Goal: Information Seeking & Learning: Learn about a topic

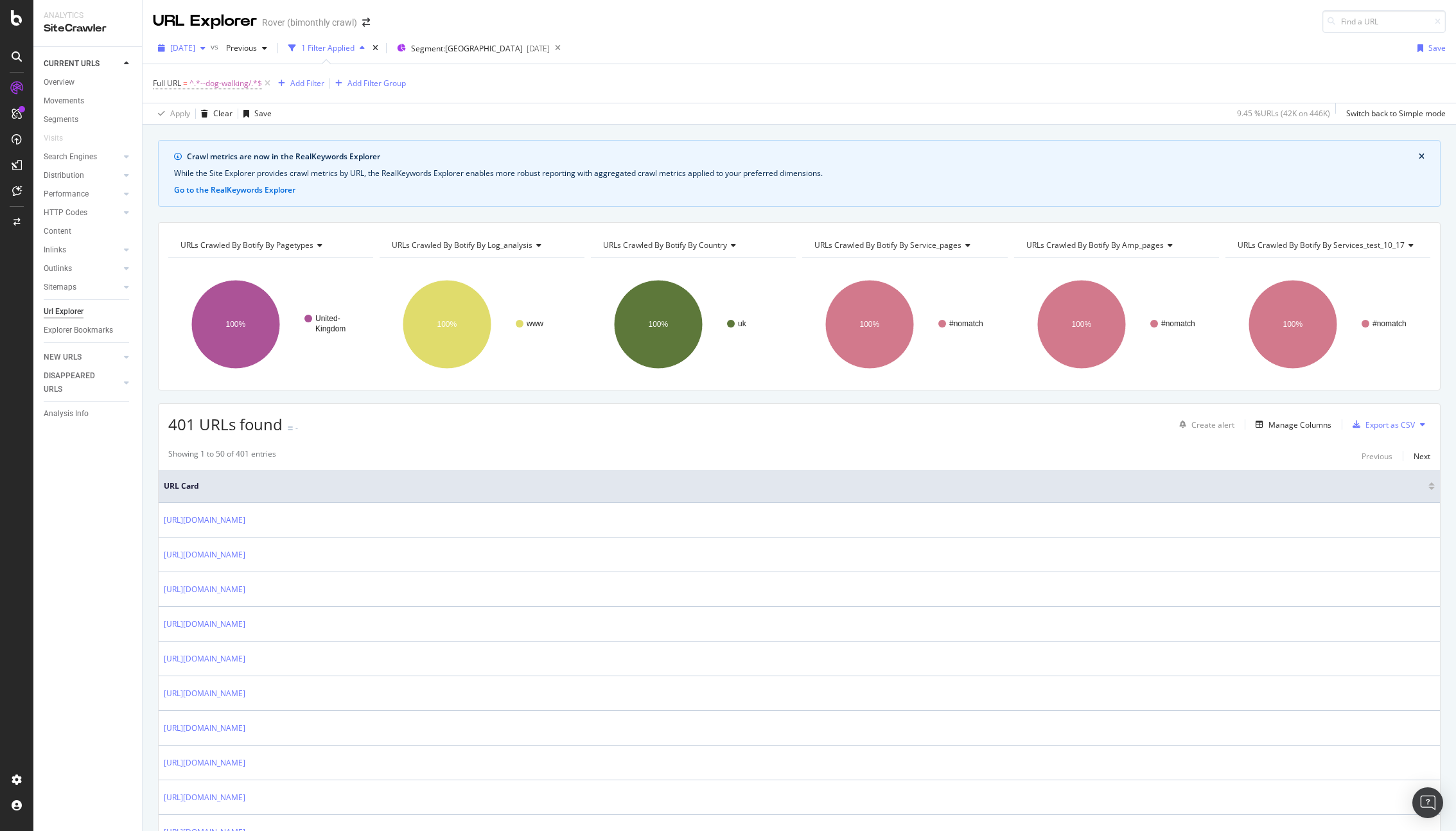
scroll to position [160, 0]
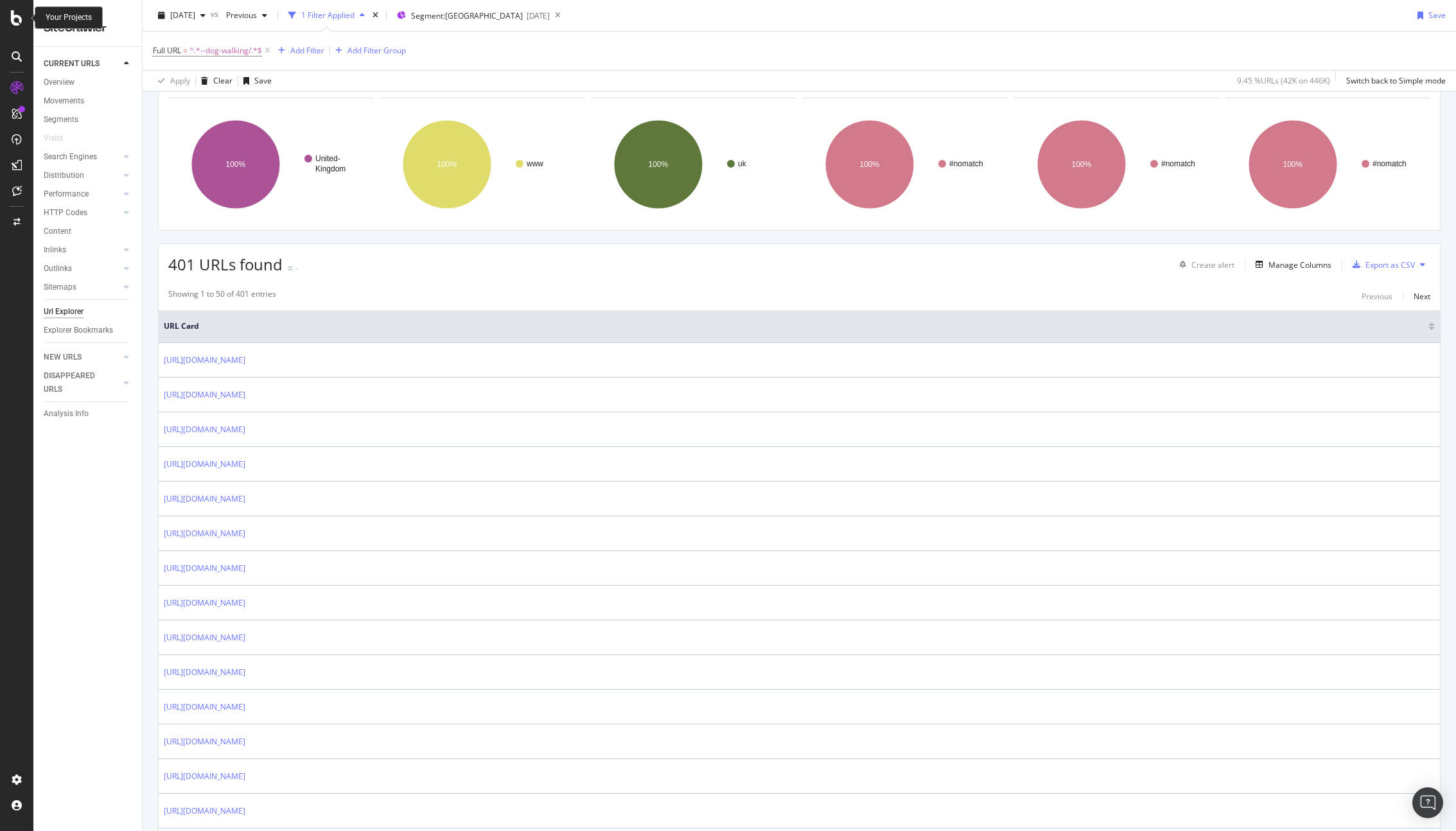
click at [17, 19] on icon at bounding box center [17, 17] width 12 height 15
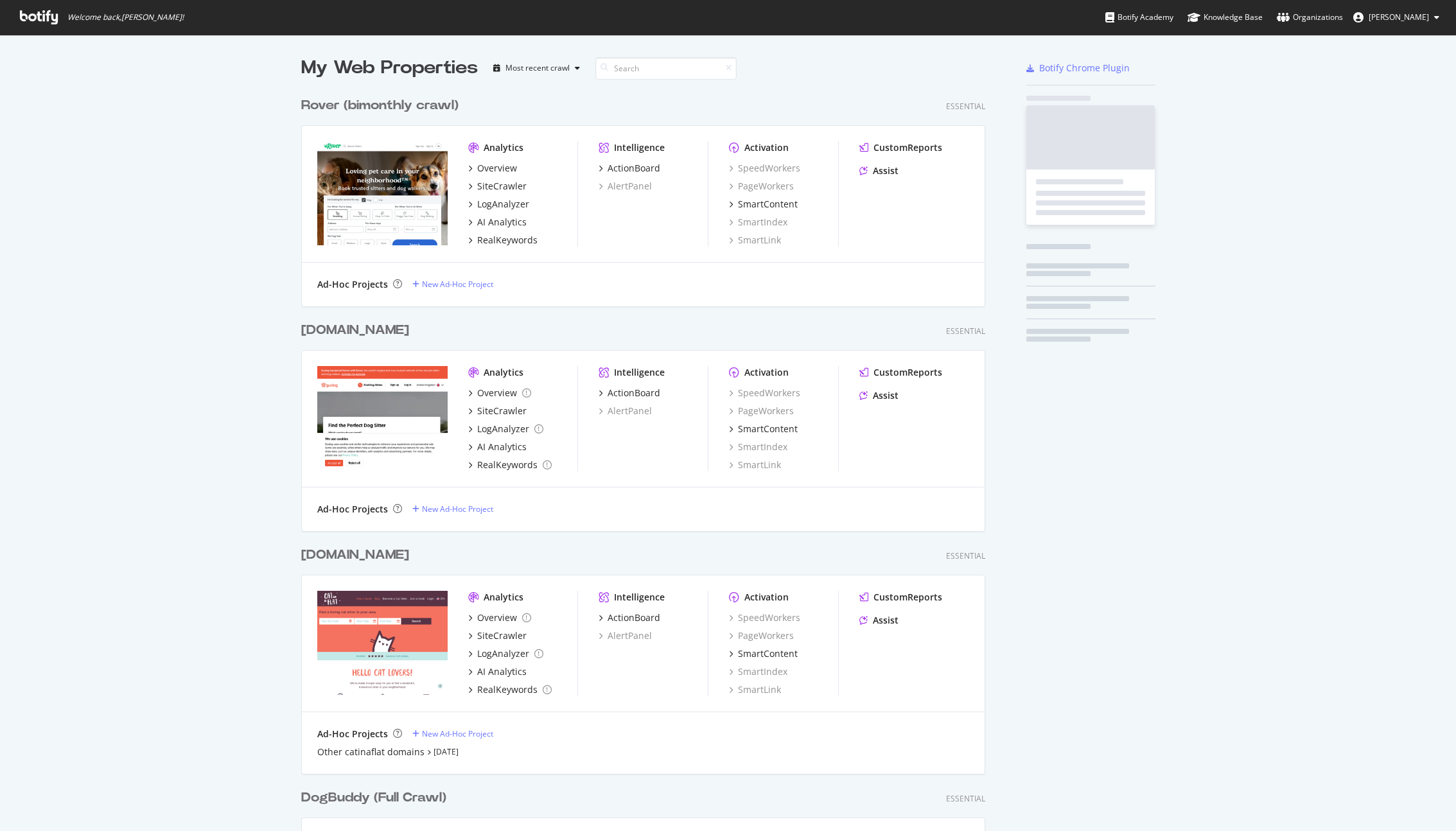
scroll to position [1142, 694]
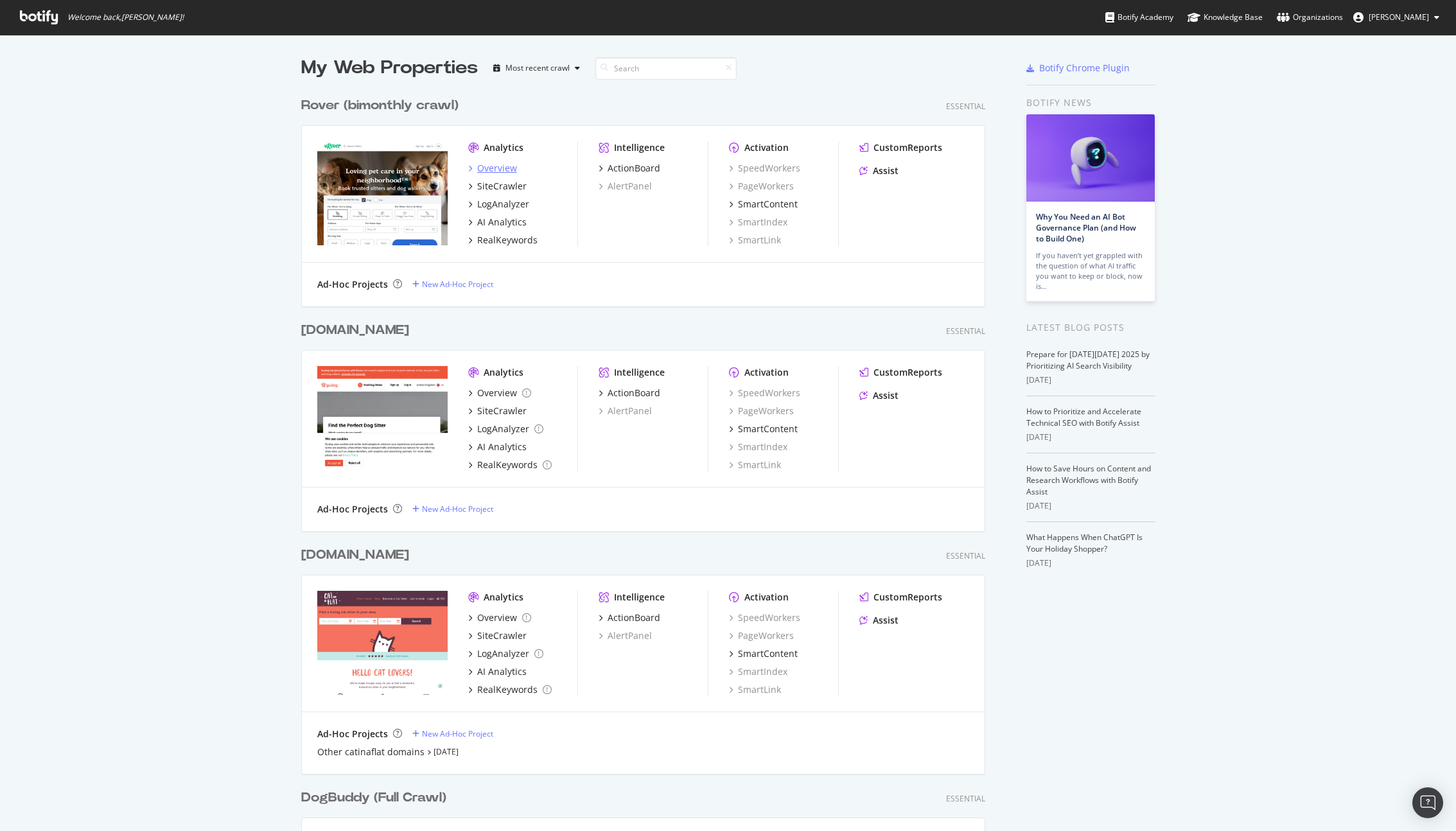
click at [496, 168] on div "Overview" at bounding box center [496, 168] width 40 height 13
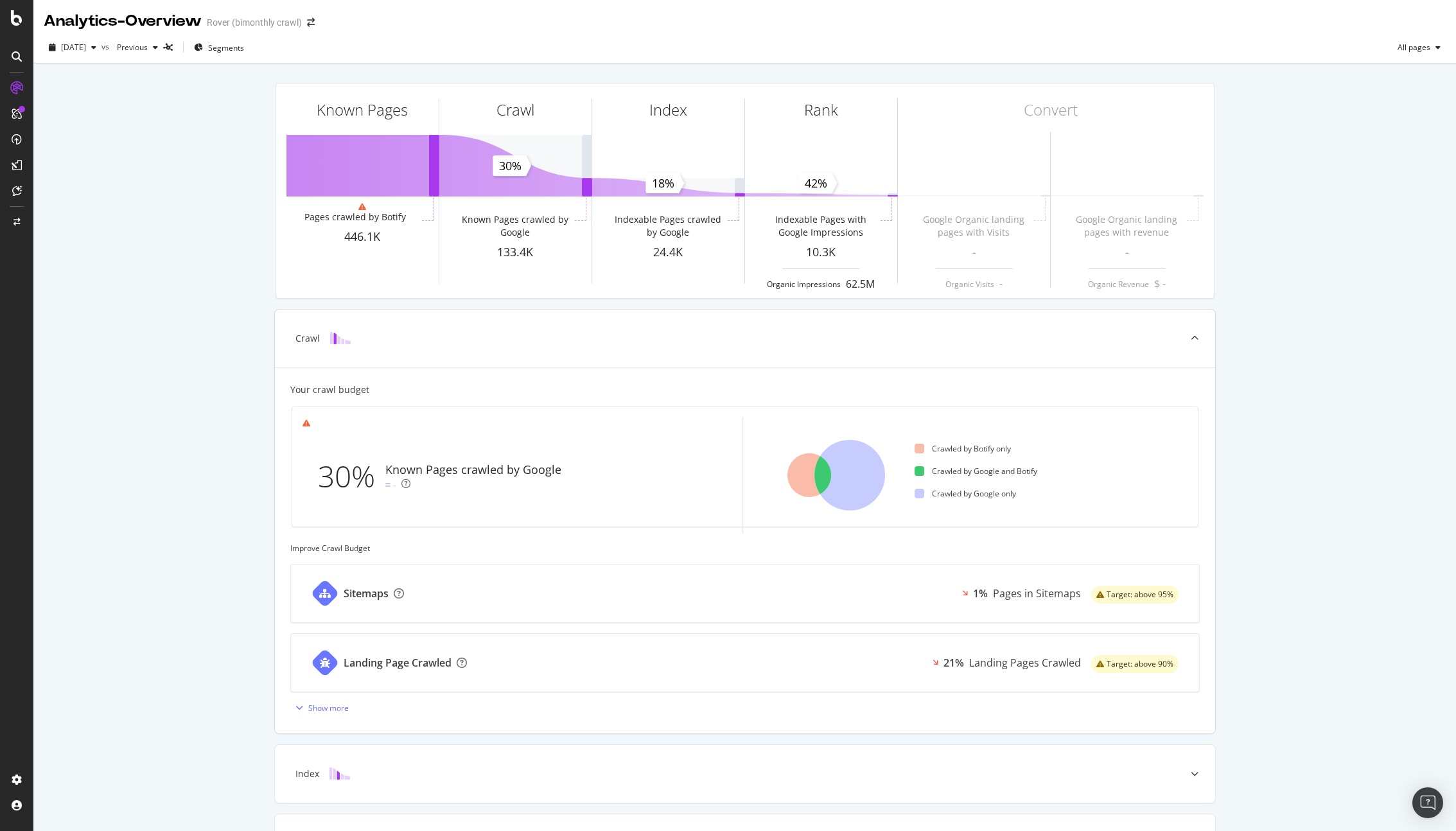
click at [456, 451] on div "30% Known Pages crawled by Google -" at bounding box center [515, 476] width 424 height 96
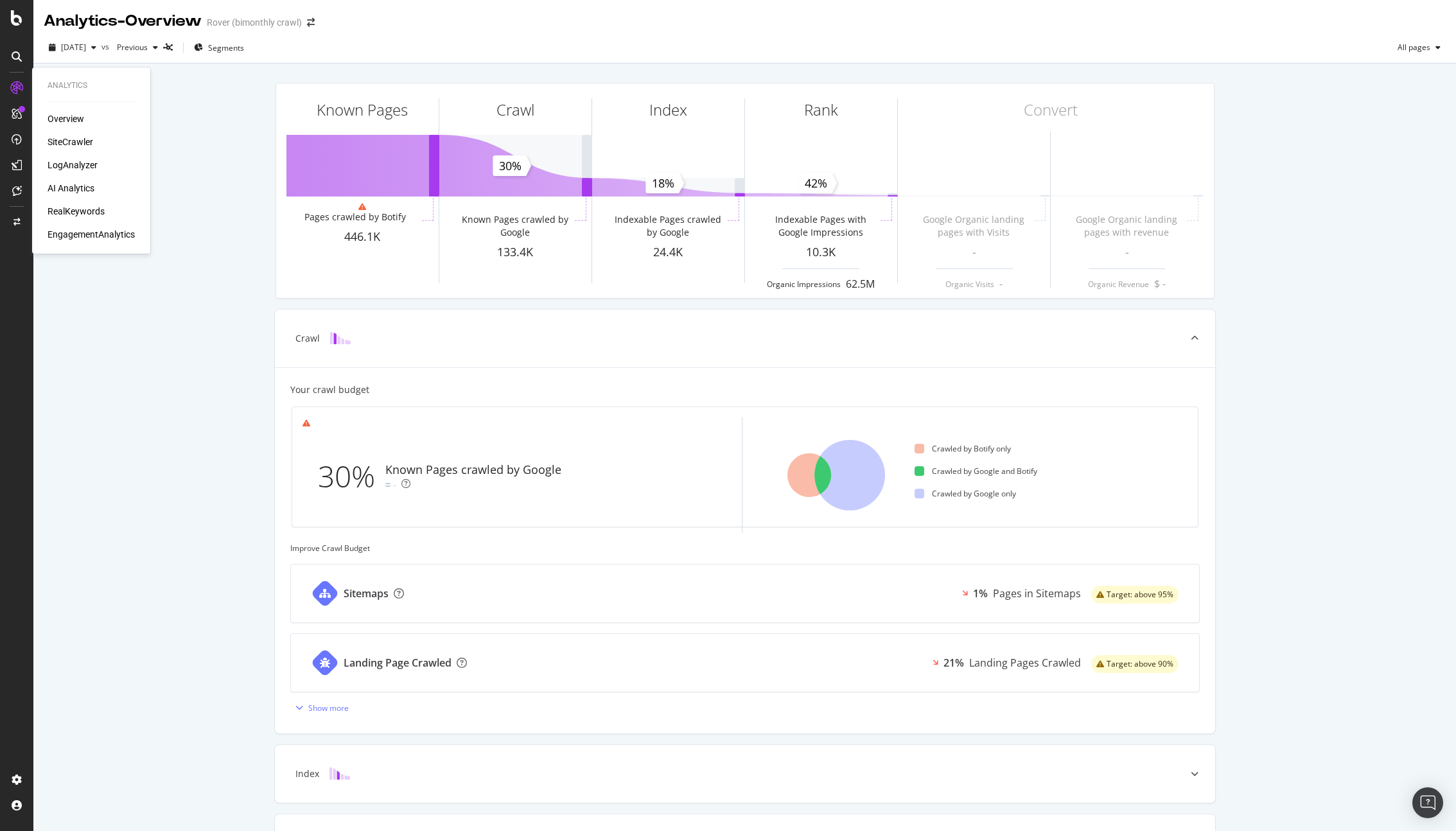
click at [59, 142] on div "SiteCrawler" at bounding box center [70, 142] width 46 height 13
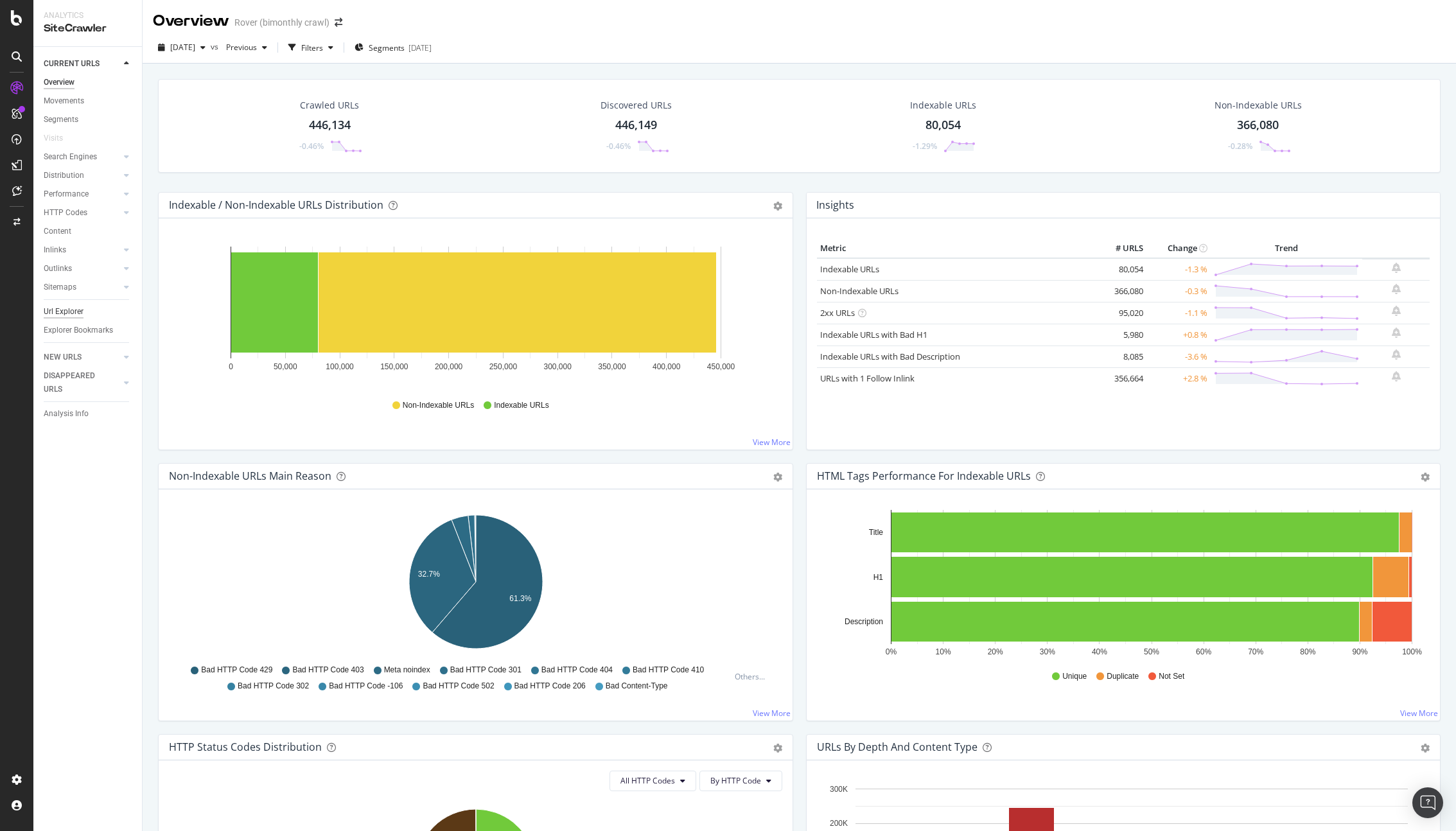
click at [70, 314] on div "Url Explorer" at bounding box center [63, 311] width 40 height 14
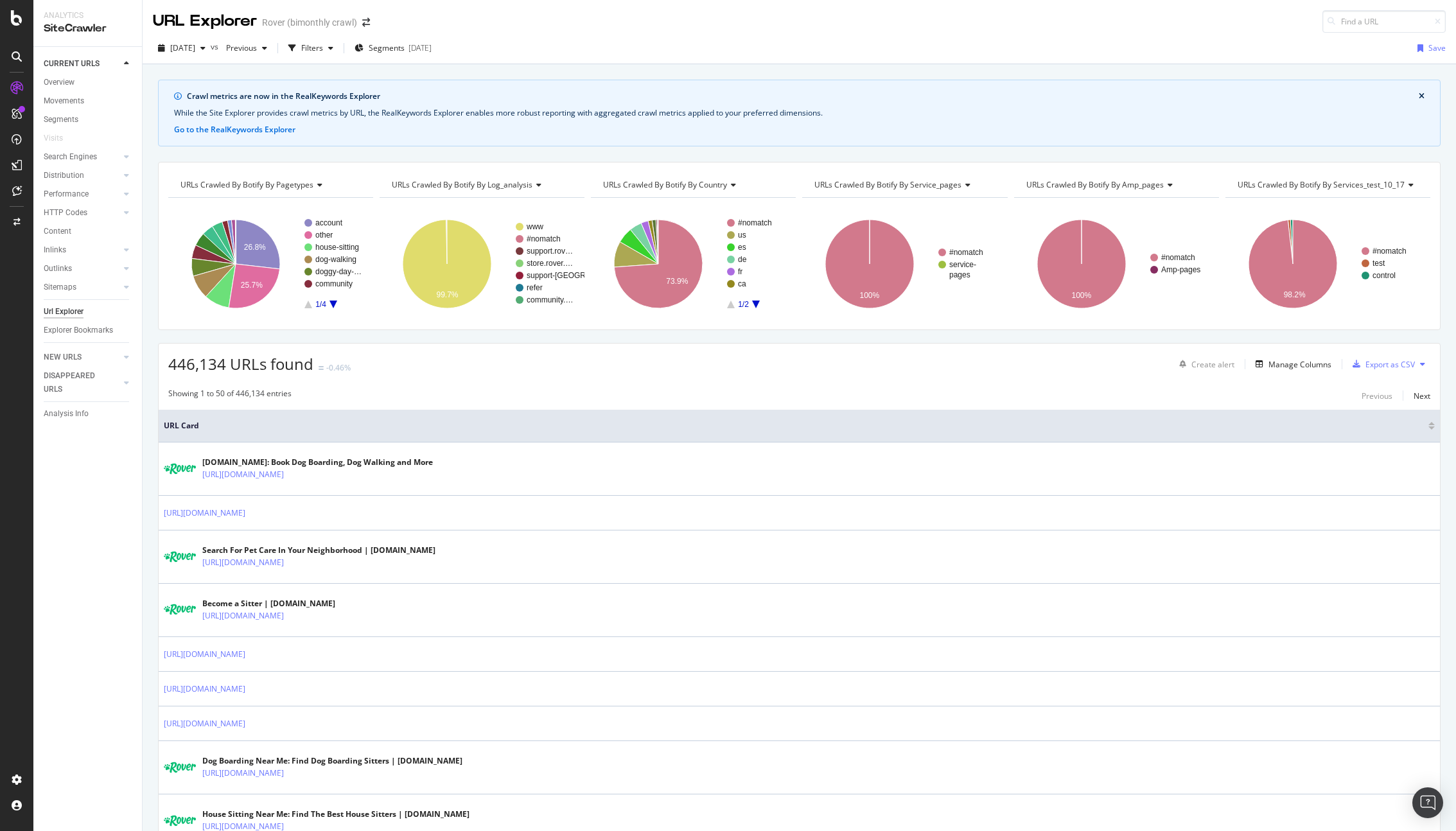
click at [334, 301] on icon "A chart." at bounding box center [333, 304] width 8 height 8
click at [324, 282] on rect "A chart." at bounding box center [338, 284] width 47 height 8
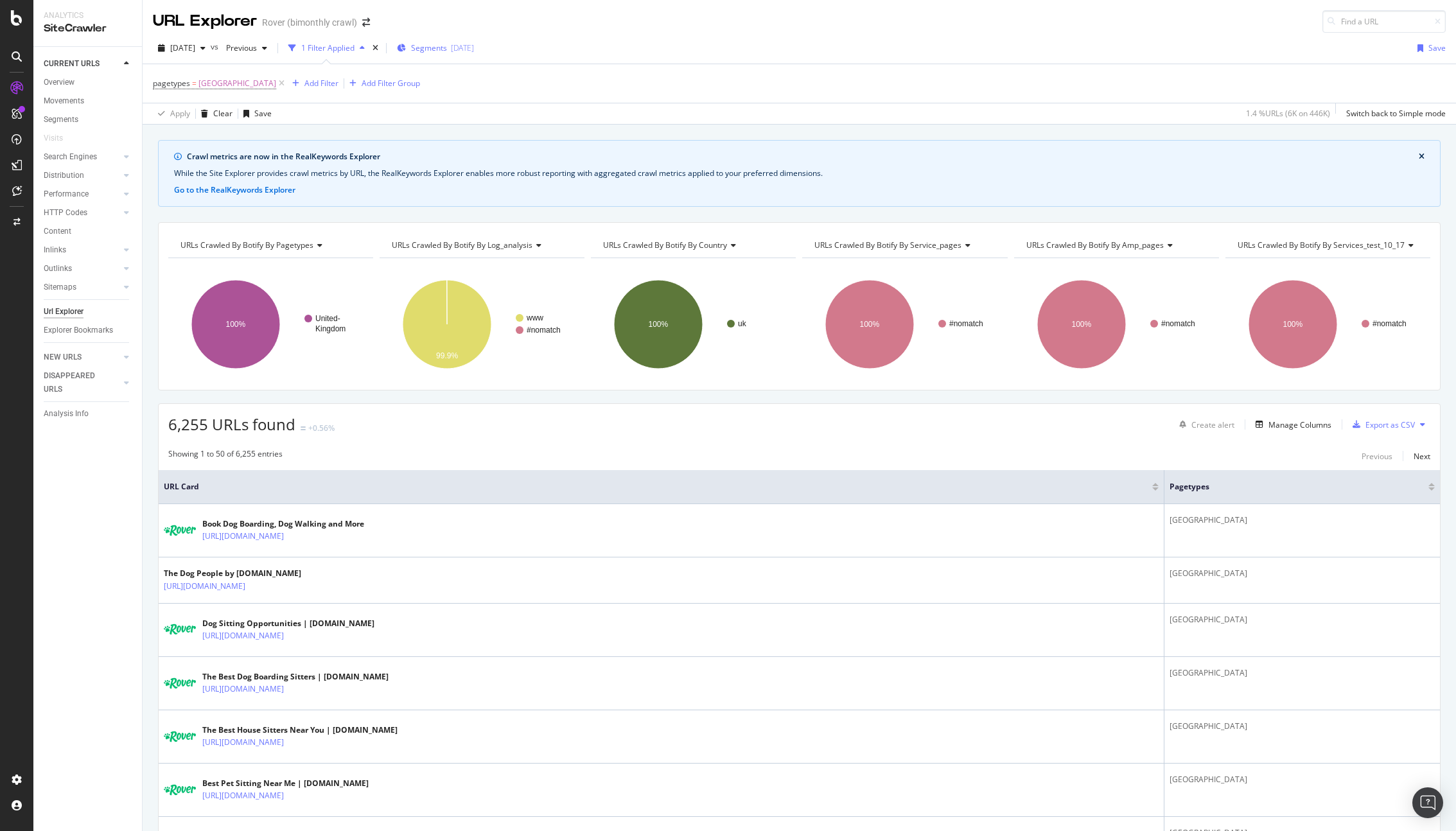
click at [425, 41] on div "Segments [DATE]" at bounding box center [435, 48] width 77 height 20
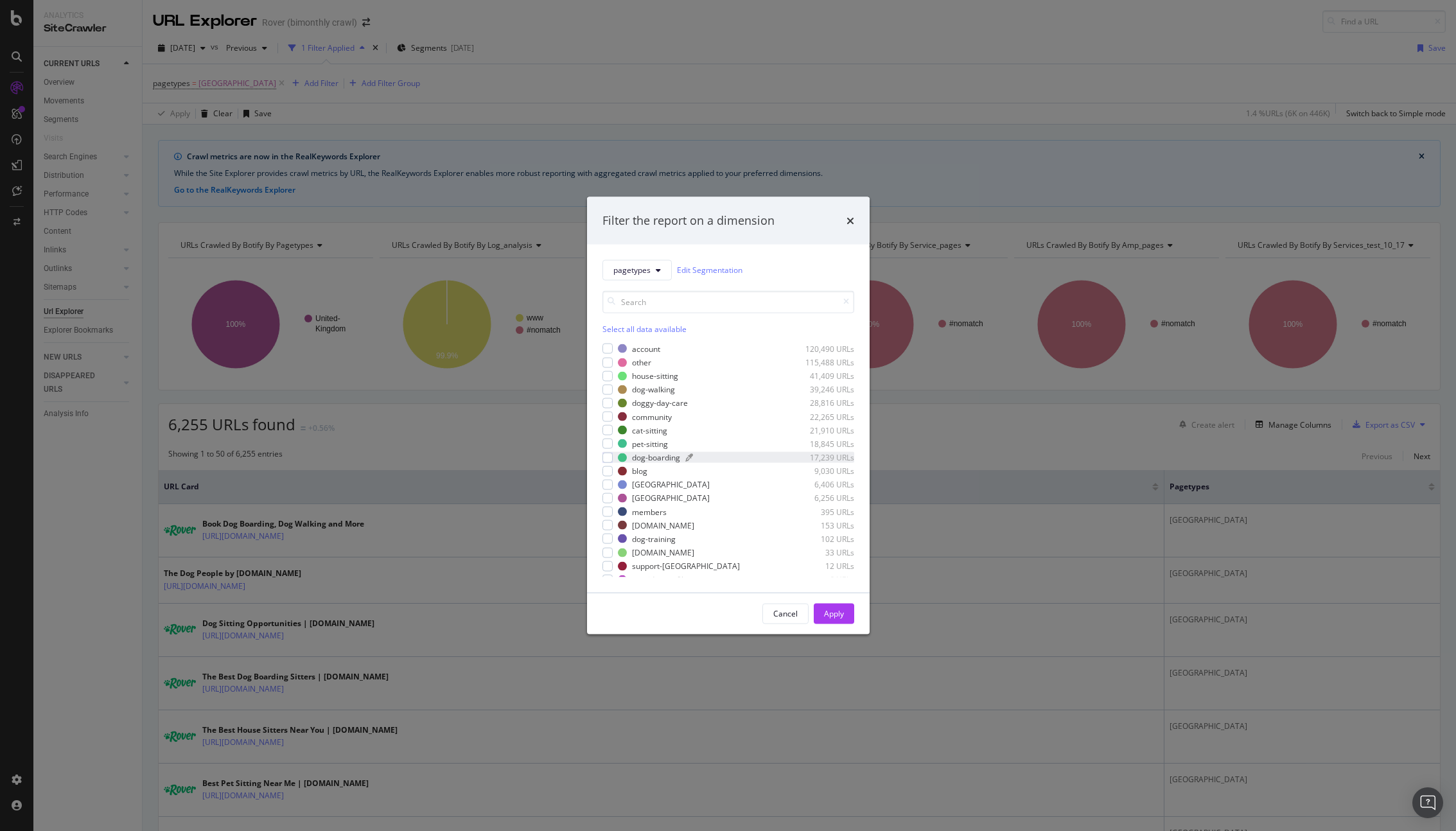
click at [662, 460] on div "dog-boarding" at bounding box center [656, 457] width 48 height 11
click at [830, 603] on button "Apply" at bounding box center [834, 613] width 41 height 20
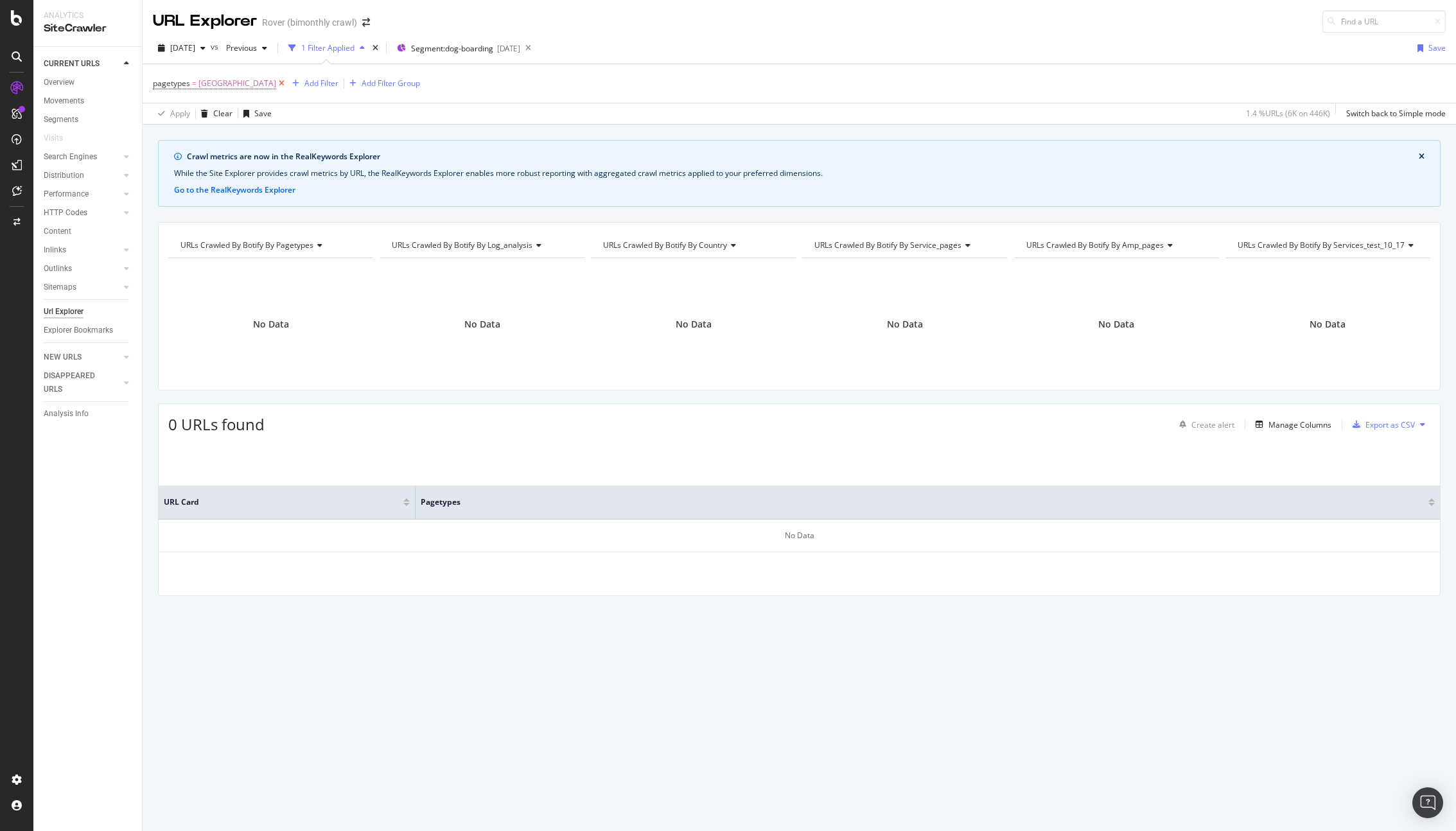
click at [276, 84] on icon at bounding box center [281, 83] width 11 height 13
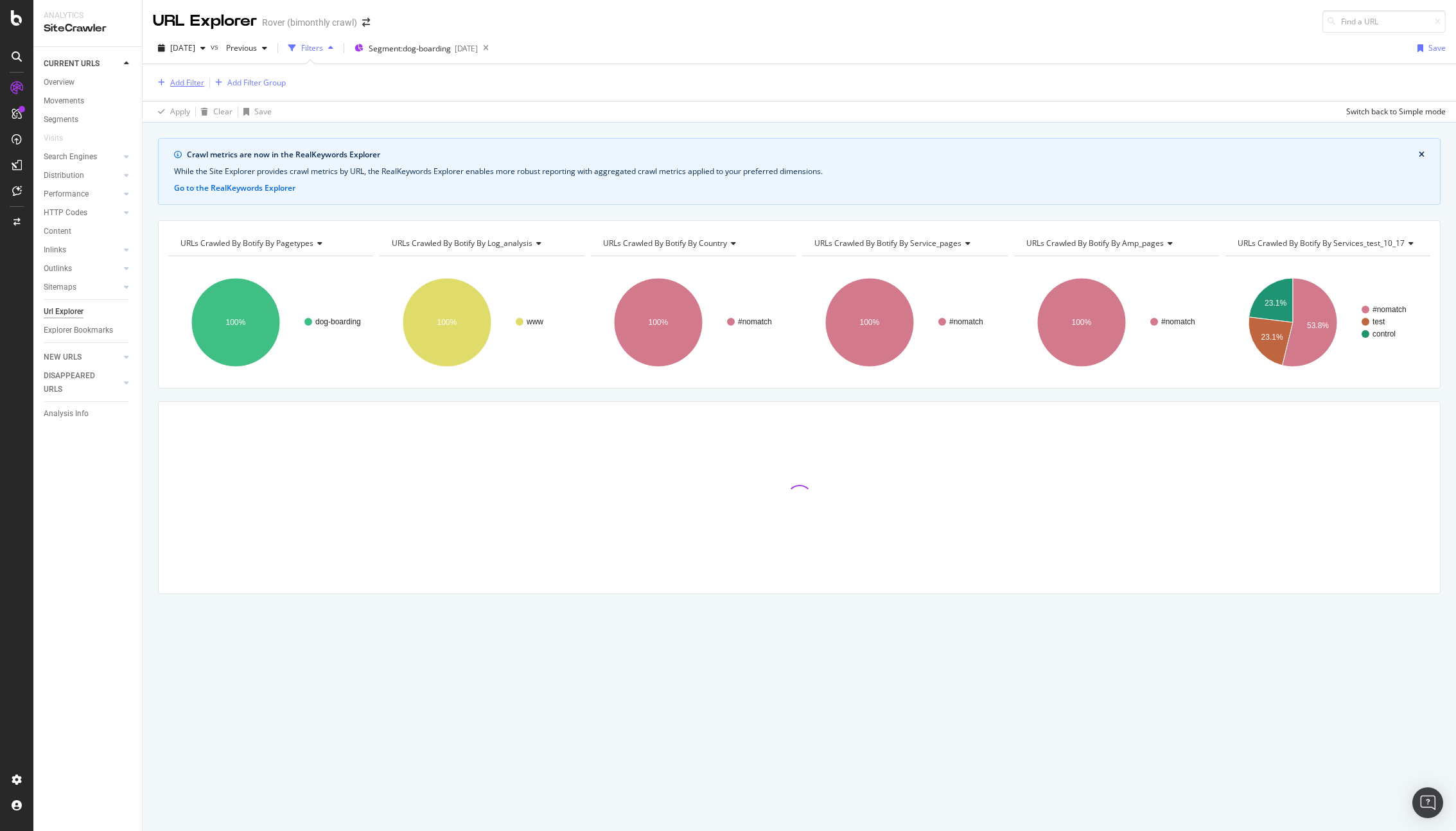
click at [186, 81] on div "Add Filter" at bounding box center [187, 82] width 34 height 11
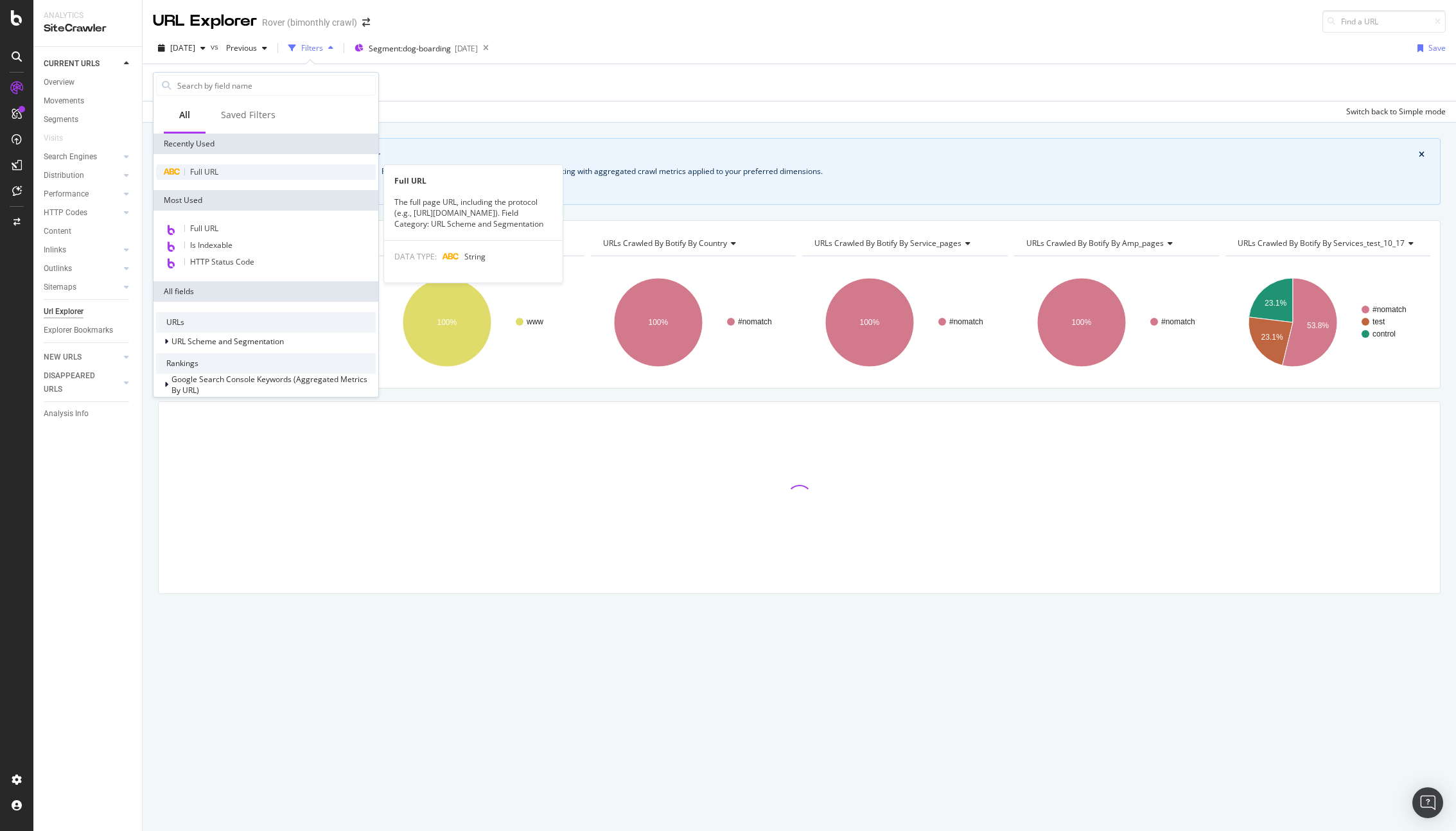
click at [206, 175] on span "Full URL" at bounding box center [204, 171] width 28 height 11
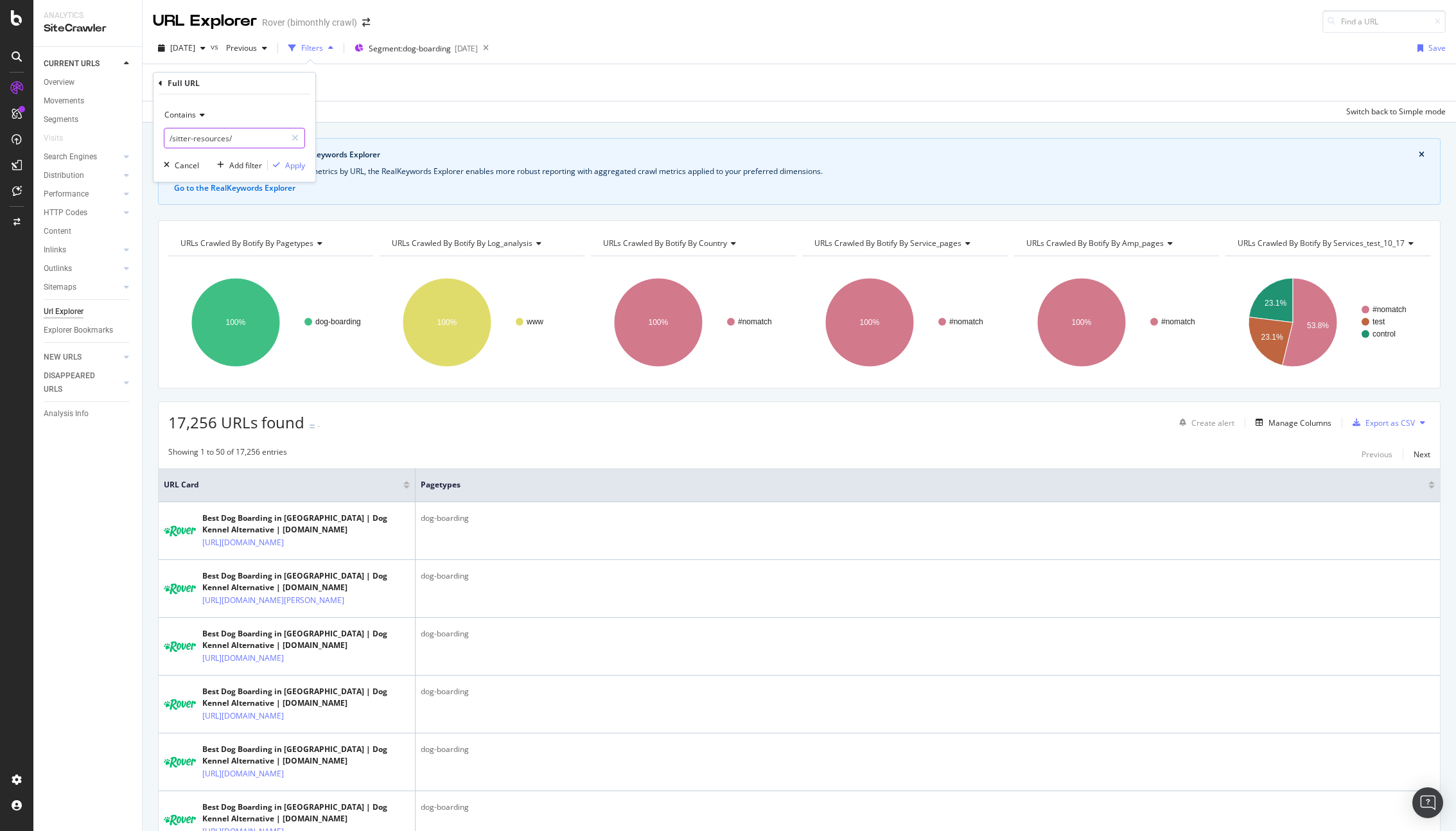
click at [210, 140] on input "/sitter-resources/" at bounding box center [224, 138] width 121 height 20
type input "/[GEOGRAPHIC_DATA]/"
click at [282, 164] on div "button" at bounding box center [277, 165] width 17 height 8
